Goal: Task Accomplishment & Management: Manage account settings

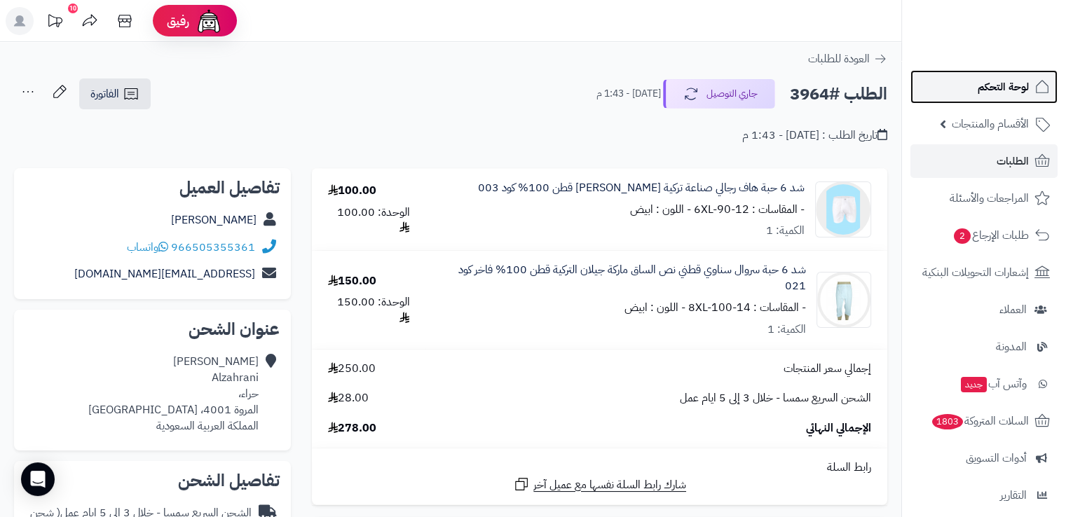
click at [1006, 86] on span "لوحة التحكم" at bounding box center [1003, 87] width 51 height 20
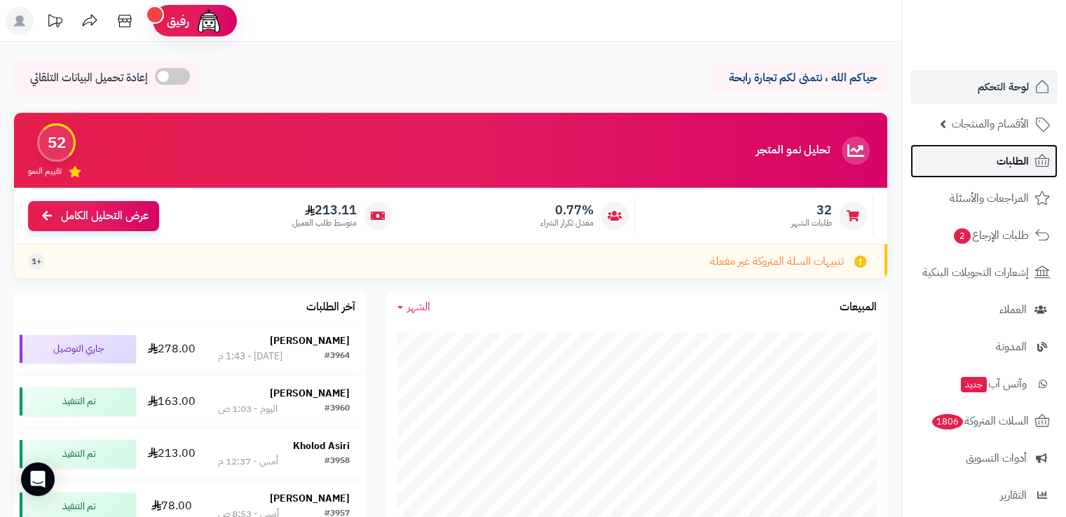
click at [985, 152] on link "الطلبات" at bounding box center [983, 161] width 147 height 34
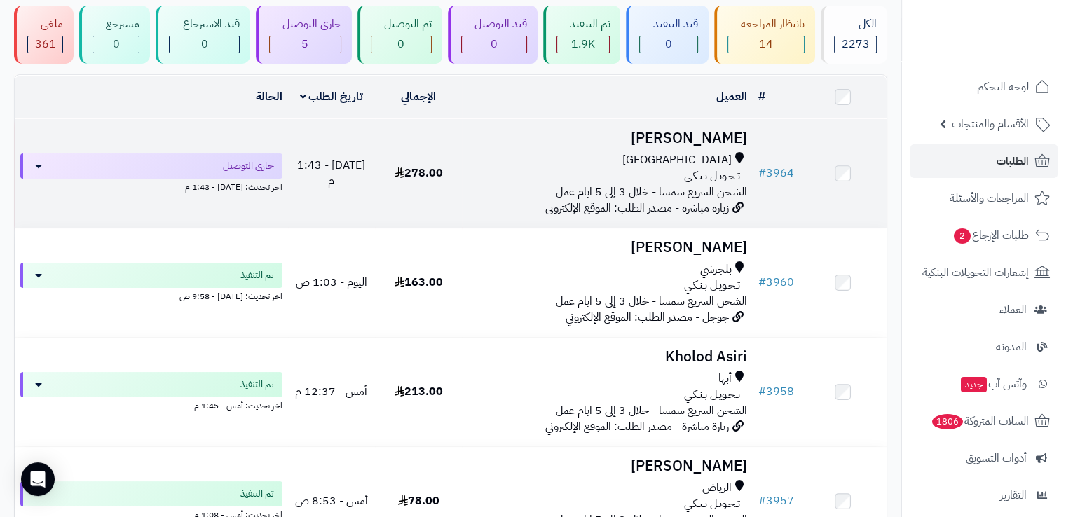
scroll to position [98, 0]
click at [646, 199] on span "زيارة مباشرة - مصدر الطلب: الموقع الإلكتروني" at bounding box center [637, 207] width 184 height 17
